Goal: Task Accomplishment & Management: Complete application form

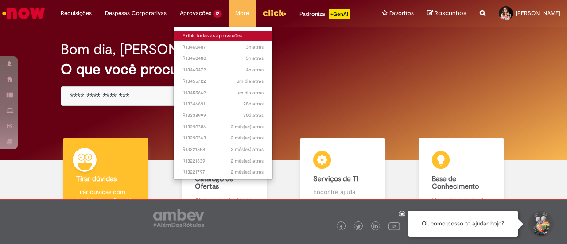
click at [191, 37] on link "Exibir todas as aprovações" at bounding box center [223, 36] width 99 height 10
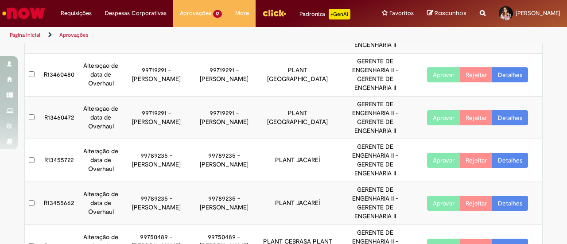
scroll to position [133, 0]
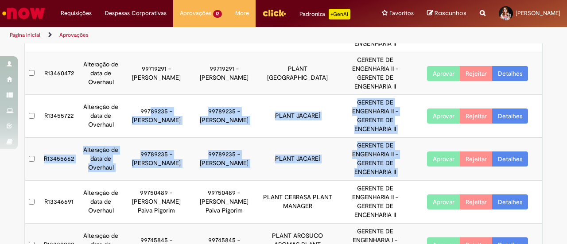
drag, startPoint x: 153, startPoint y: 119, endPoint x: 286, endPoint y: 159, distance: 138.9
click at [413, 177] on tbody "R13460487 Alteração de data de Overhaul 99719291 - [PERSON_NAME] 99719291 - [PE…" at bounding box center [284, 167] width 518 height 403
click at [258, 139] on td "PLANT JACAREÍ" at bounding box center [297, 159] width 79 height 43
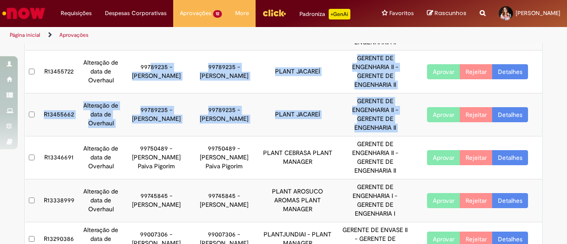
drag, startPoint x: 342, startPoint y: 120, endPoint x: 347, endPoint y: 121, distance: 5.1
click at [342, 120] on td "GERENTE DE ENGENHARIA II - GERENTE DE ENGENHARIA II" at bounding box center [375, 115] width 76 height 43
click at [378, 117] on td "GERENTE DE ENGENHARIA II - GERENTE DE ENGENHARIA II" at bounding box center [375, 115] width 76 height 43
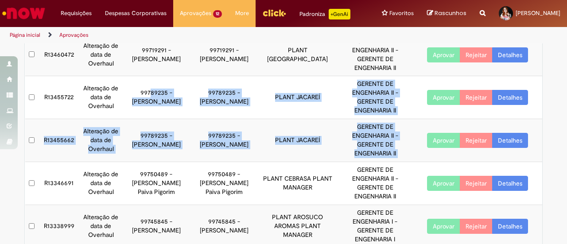
scroll to position [133, 0]
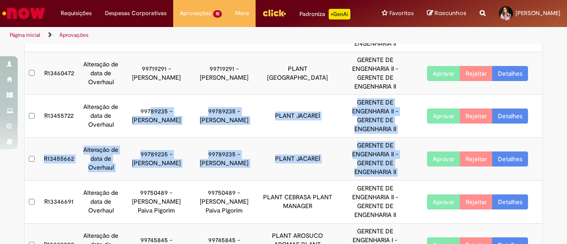
click at [159, 140] on td "99789235 - [PERSON_NAME]" at bounding box center [156, 159] width 68 height 43
click at [238, 107] on td "99789235 - [PERSON_NAME]" at bounding box center [224, 116] width 68 height 43
click at [343, 110] on td "GERENTE DE ENGENHARIA II - GERENTE DE ENGENHARIA II" at bounding box center [375, 116] width 76 height 43
drag, startPoint x: 87, startPoint y: 105, endPoint x: 385, endPoint y: 153, distance: 301.7
click at [399, 175] on tbody "R13460487 Alteração de data de Overhaul 99719291 - [PERSON_NAME] 99719291 - [PE…" at bounding box center [284, 167] width 518 height 403
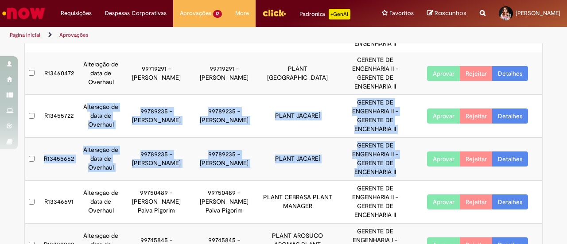
click at [374, 125] on td "GERENTE DE ENGENHARIA II - GERENTE DE ENGENHARIA II" at bounding box center [375, 116] width 76 height 43
drag, startPoint x: 97, startPoint y: 111, endPoint x: 346, endPoint y: 148, distance: 251.8
click at [395, 174] on tbody "R13460487 Alteração de data de Overhaul 99719291 - [PERSON_NAME] 99719291 - [PE…" at bounding box center [284, 167] width 518 height 403
click at [324, 133] on td "PLANT JACAREÍ" at bounding box center [297, 116] width 79 height 43
drag, startPoint x: 82, startPoint y: 107, endPoint x: 363, endPoint y: 170, distance: 287.9
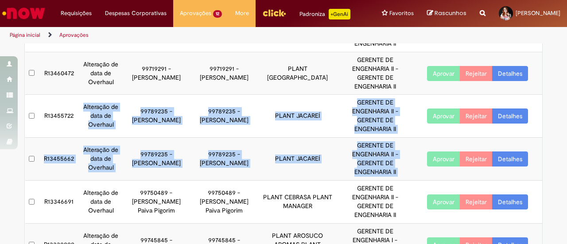
click at [413, 175] on tbody "R13460487 Alteração de data de Overhaul 99719291 - [PERSON_NAME] 99719291 - [PE…" at bounding box center [284, 167] width 518 height 403
click at [80, 125] on td "Alteração de data de Overhaul" at bounding box center [101, 116] width 43 height 43
drag, startPoint x: 51, startPoint y: 107, endPoint x: 398, endPoint y: 177, distance: 354.4
click at [398, 177] on tbody "R13460487 Alteração de data de Overhaul 99719291 - [PERSON_NAME] 99719291 - [PE…" at bounding box center [284, 167] width 518 height 403
click at [313, 145] on td "PLANT JACAREÍ" at bounding box center [297, 159] width 79 height 43
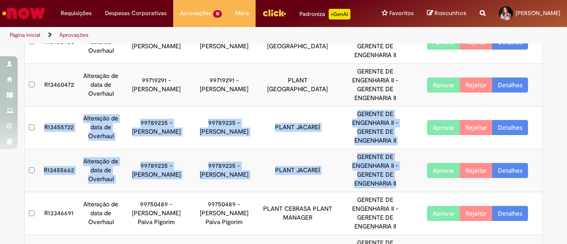
scroll to position [177, 0]
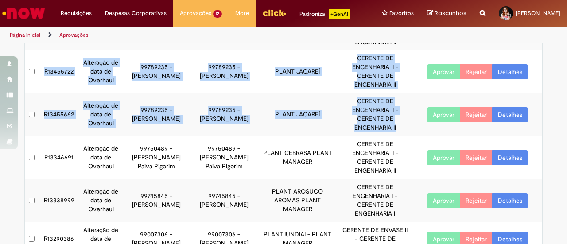
drag, startPoint x: 356, startPoint y: 117, endPoint x: 401, endPoint y: 143, distance: 51.8
click at [356, 117] on td "GERENTE DE ENGENHARIA II - GERENTE DE ENGENHARIA II" at bounding box center [375, 115] width 76 height 43
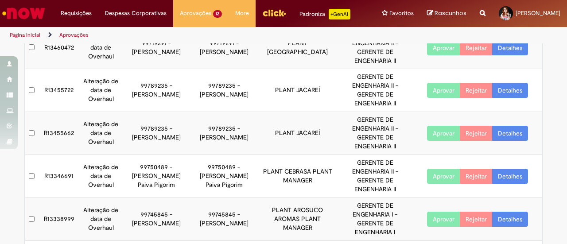
scroll to position [133, 0]
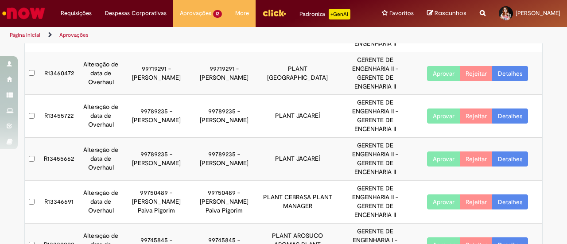
click at [508, 114] on link "Detalhes" at bounding box center [510, 116] width 36 height 15
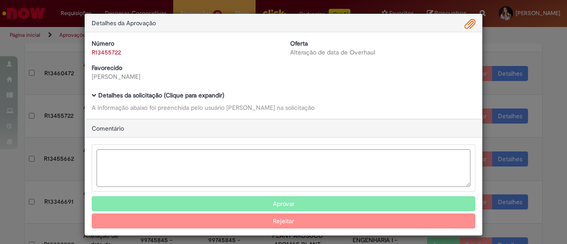
click at [114, 50] on link "R13455722" at bounding box center [106, 52] width 29 height 8
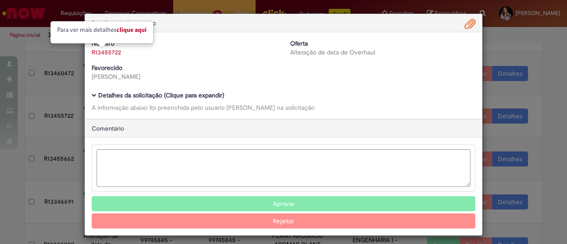
click at [125, 29] on link "Clique aqui" at bounding box center [132, 30] width 30 height 8
click at [274, 156] on textarea "Ambev Approval Modal" at bounding box center [284, 168] width 374 height 38
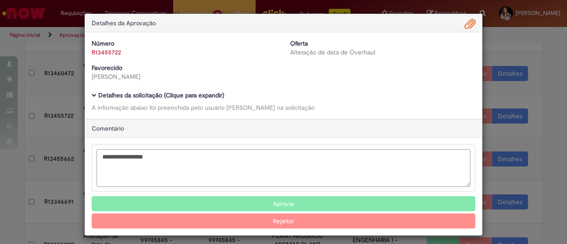
type textarea "**********"
click at [307, 201] on button "Aprovar" at bounding box center [284, 203] width 384 height 15
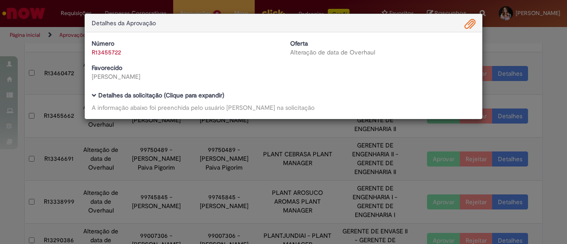
click at [308, 188] on div "Detalhes da Aprovação Número R13455722 Oferta Alteração de data de Overhaul Fav…" at bounding box center [283, 122] width 567 height 244
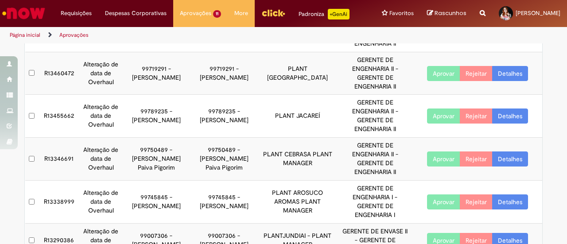
click at [512, 114] on link "Detalhes" at bounding box center [510, 116] width 36 height 15
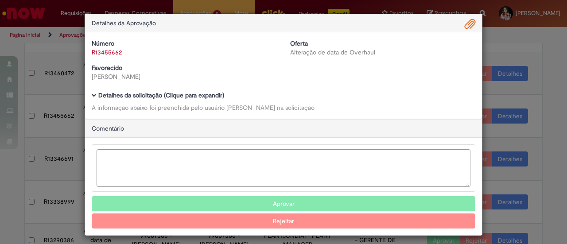
click at [113, 46] on div "Número R13455662" at bounding box center [184, 48] width 199 height 18
click at [112, 51] on link "R13455662" at bounding box center [107, 52] width 30 height 8
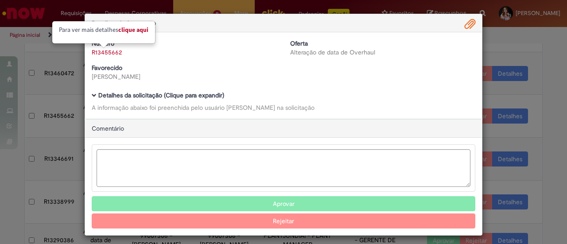
click at [129, 27] on link "Clique aqui" at bounding box center [133, 30] width 30 height 8
click at [202, 168] on textarea "Ambev Approval Modal" at bounding box center [284, 168] width 374 height 38
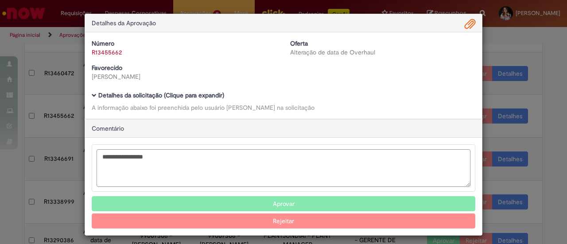
type textarea "**********"
click at [267, 201] on button "Aprovar" at bounding box center [284, 203] width 384 height 15
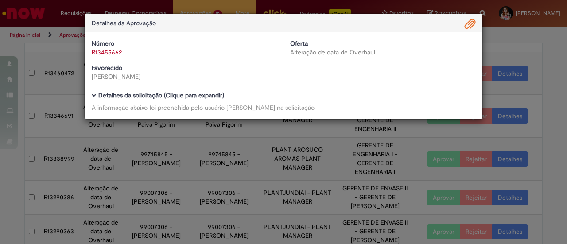
click at [544, 90] on div "Detalhes da Aprovação Número R13455662 Oferta Alteração de data de Overhaul Fav…" at bounding box center [283, 122] width 567 height 244
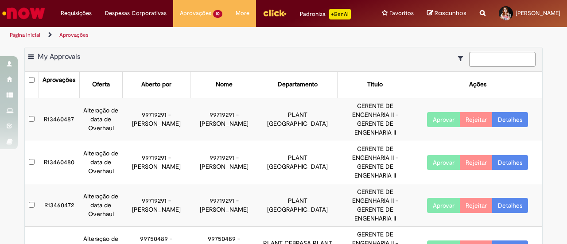
scroll to position [0, 0]
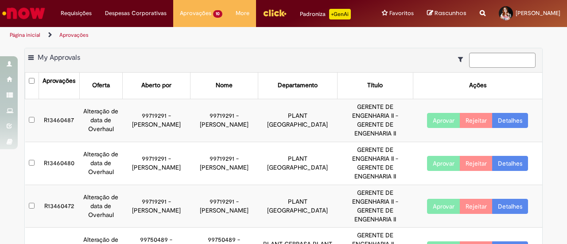
click at [518, 118] on link "Detalhes" at bounding box center [510, 120] width 36 height 15
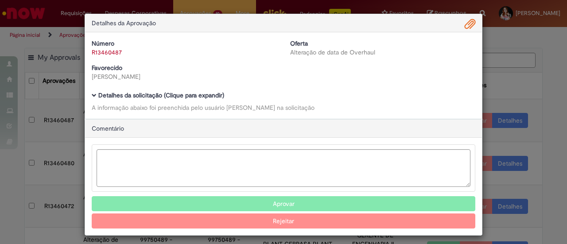
click at [101, 52] on link "R13460487" at bounding box center [107, 52] width 30 height 8
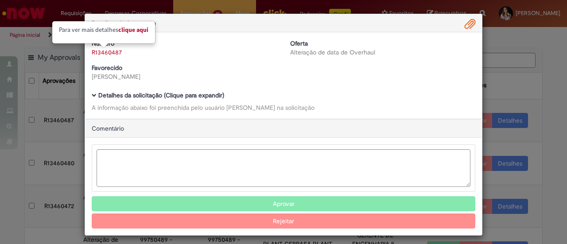
click at [137, 31] on link "Clique aqui" at bounding box center [133, 30] width 30 height 8
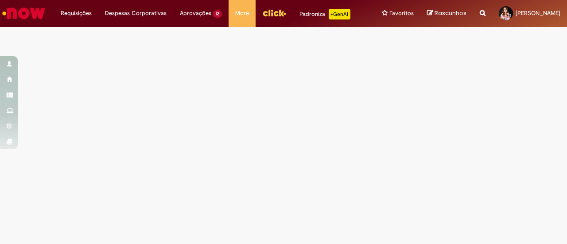
select select "*"
select select "*********"
select select "********"
select select "*********"
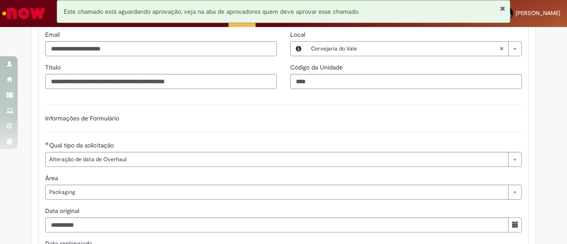
scroll to position [443, 0]
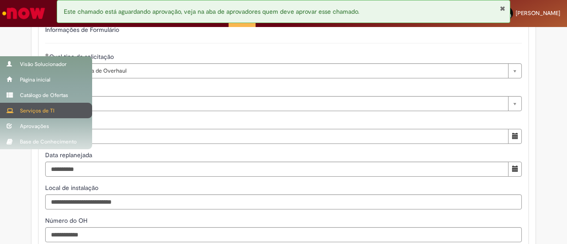
drag, startPoint x: 70, startPoint y: 125, endPoint x: 0, endPoint y: 110, distance: 71.5
click at [0, 110] on div "Pular para o conteúdo da página Requisições Exibir Todas as Solicitações Requis…" at bounding box center [283, 122] width 567 height 244
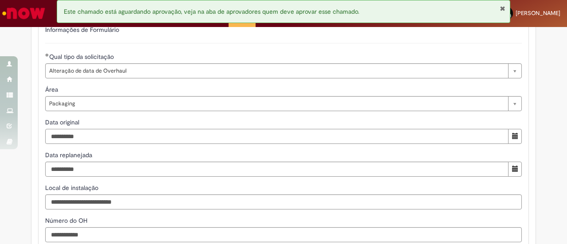
scroll to position [487, 0]
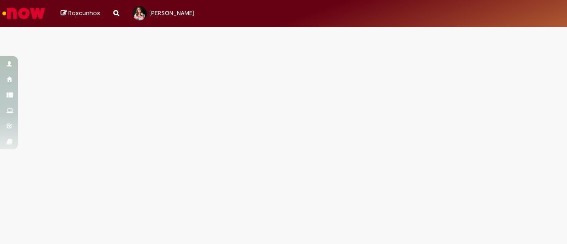
select select "*"
select select "*********"
select select "********"
select select "*********"
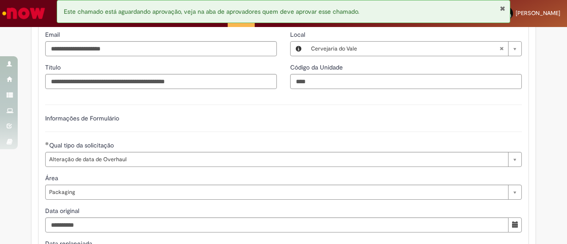
scroll to position [399, 0]
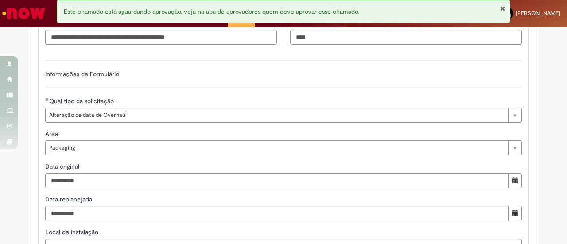
drag, startPoint x: 101, startPoint y: 183, endPoint x: 0, endPoint y: 167, distance: 101.9
drag, startPoint x: 95, startPoint y: 214, endPoint x: 0, endPoint y: 204, distance: 95.7
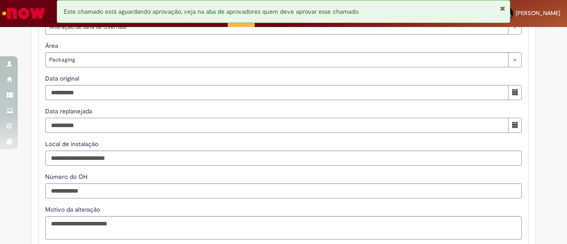
scroll to position [487, 0]
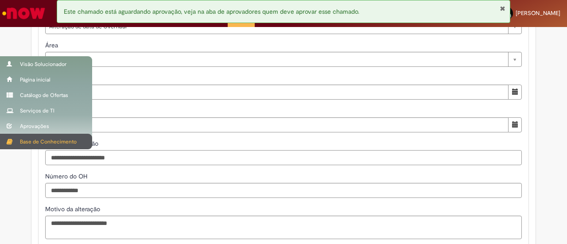
drag, startPoint x: 75, startPoint y: 159, endPoint x: 0, endPoint y: 136, distance: 78.4
click at [0, 136] on div "Pular para o conteúdo da página Requisições Exibir Todas as Solicitações Requis…" at bounding box center [283, 122] width 567 height 244
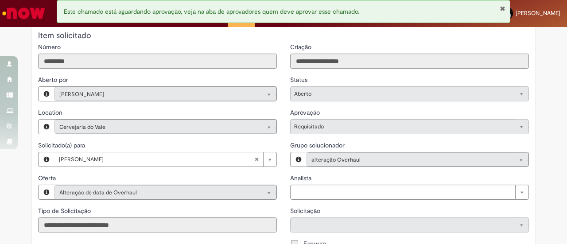
scroll to position [0, 0]
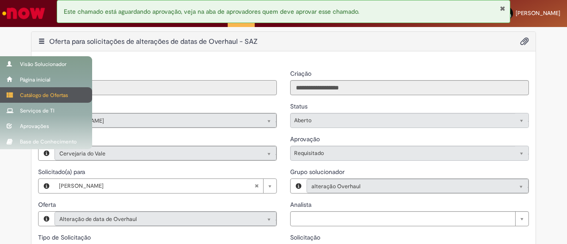
drag, startPoint x: 80, startPoint y: 88, endPoint x: 21, endPoint y: 89, distance: 58.5
click at [0, 84] on div "Pular para o conteúdo da página Requisições Exibir Todas as Solicitações Requis…" at bounding box center [283, 122] width 567 height 244
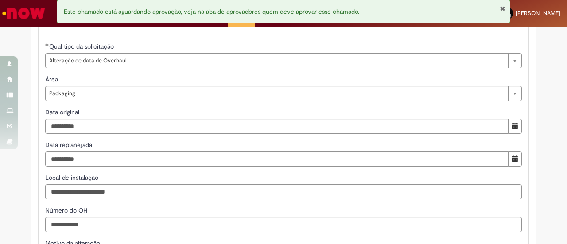
scroll to position [487, 0]
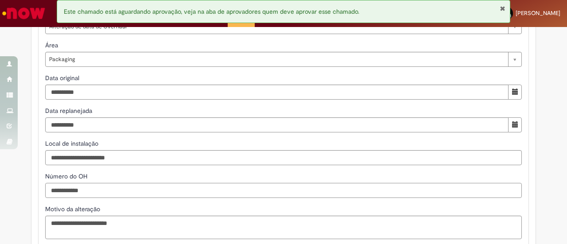
drag, startPoint x: 96, startPoint y: 192, endPoint x: 0, endPoint y: 169, distance: 99.0
click at [0, 169] on div "**********" at bounding box center [283, 165] width 567 height 1243
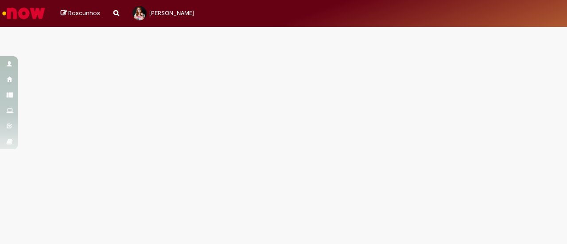
select select "*"
select select "*********"
select select "********"
select select "**********"
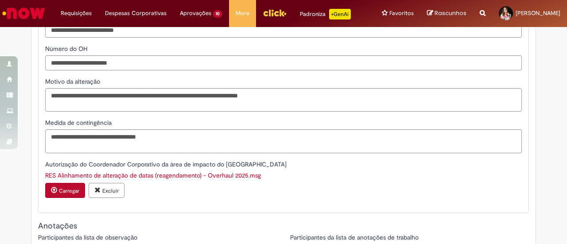
scroll to position [665, 0]
